Goal: Check status

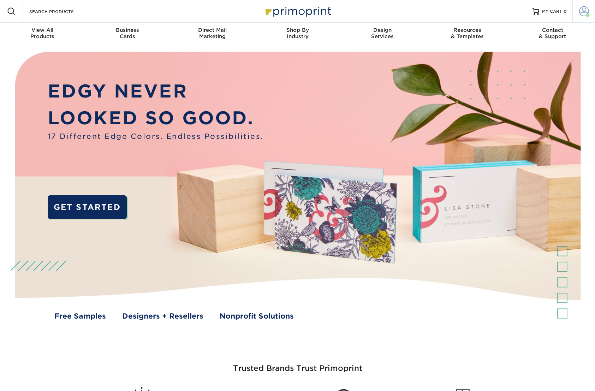
click at [584, 12] on span at bounding box center [584, 11] width 10 height 10
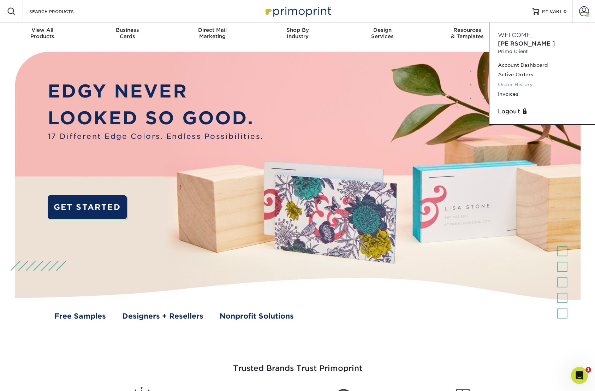
click at [510, 80] on link "Order History" at bounding box center [542, 85] width 89 height 10
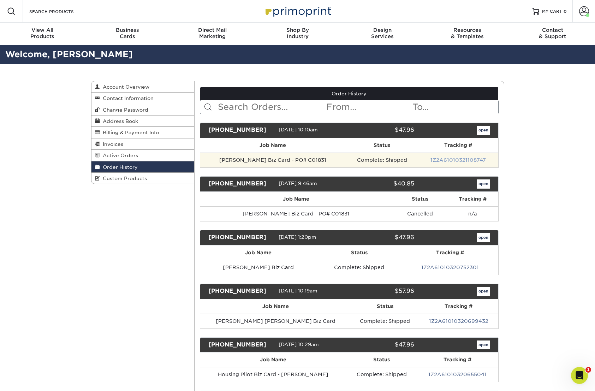
click at [454, 160] on link "1Z2A61010321108747" at bounding box center [458, 160] width 55 height 6
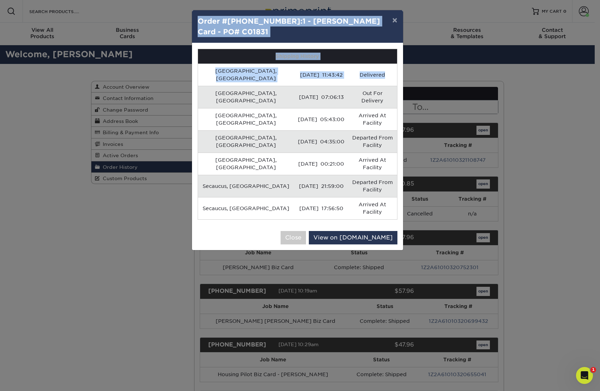
drag, startPoint x: 330, startPoint y: 71, endPoint x: 197, endPoint y: 18, distance: 142.4
click at [197, 18] on div "× Order #[PHONE_NUMBER]:1 - [PERSON_NAME] Card - PO# C01831 Shipping History [G…" at bounding box center [298, 130] width 212 height 241
copy div "Order #[PHONE_NUMBER]:1 - [PERSON_NAME] Card - PO# C01831 Shipping History [GEO…"
